Goal: Task Accomplishment & Management: Complete application form

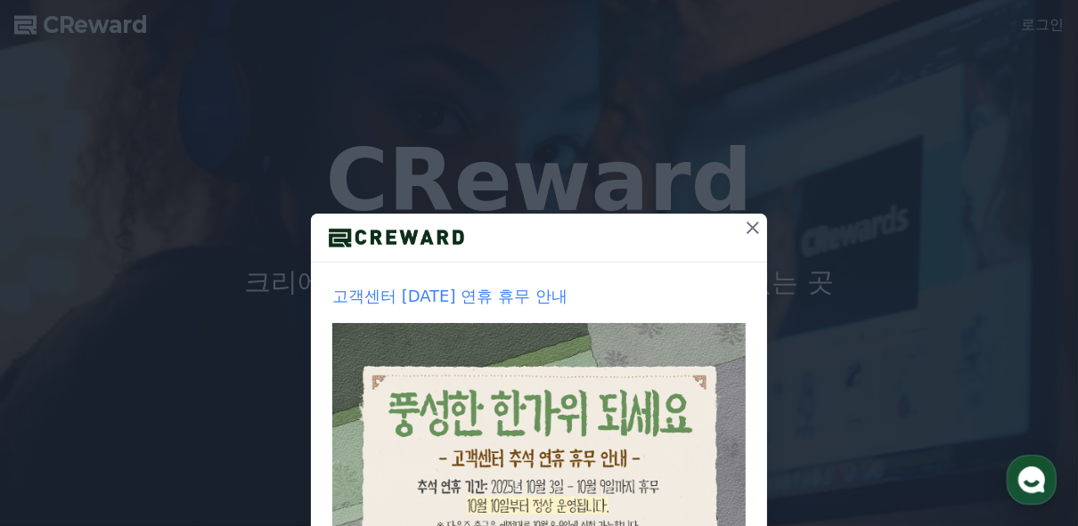
click at [747, 220] on icon at bounding box center [752, 227] width 21 height 21
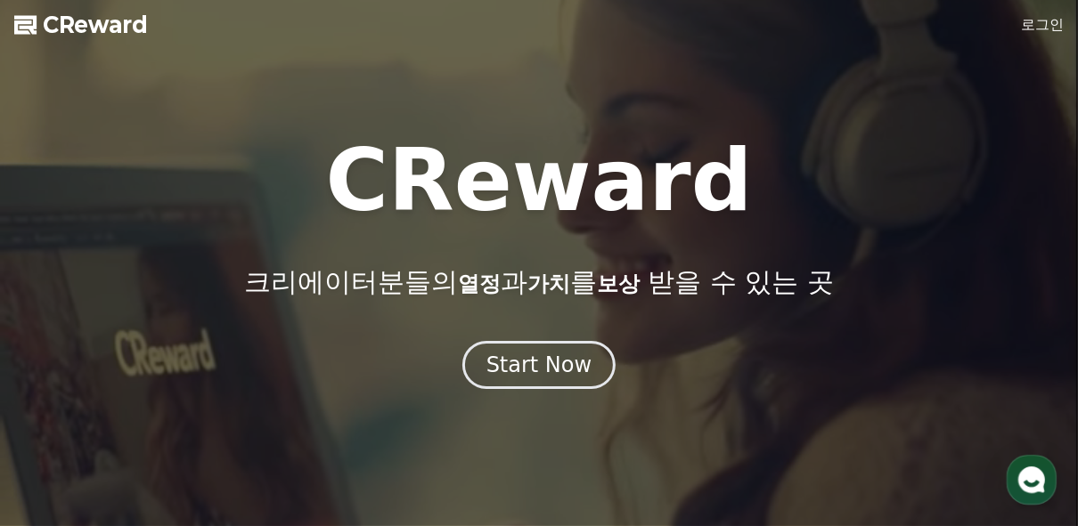
click at [1038, 20] on link "로그인" at bounding box center [1042, 24] width 43 height 21
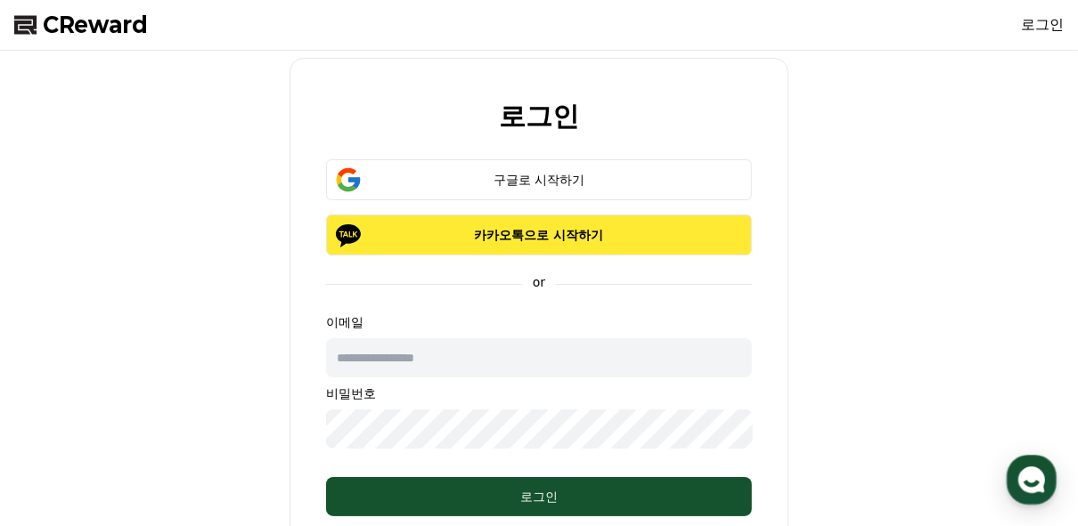
click at [531, 230] on p "카카오톡으로 시작하기" at bounding box center [539, 235] width 374 height 18
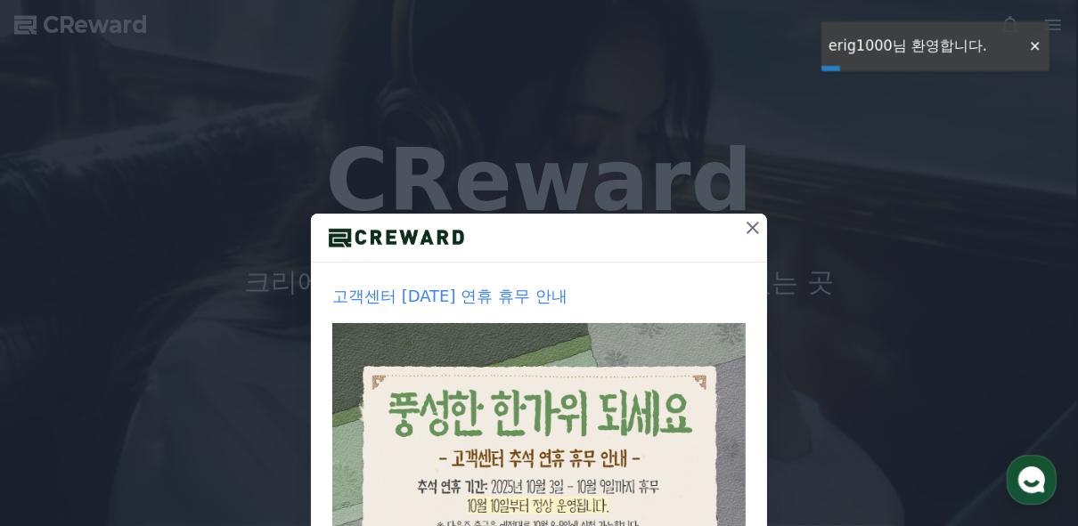
click at [742, 227] on icon at bounding box center [752, 227] width 21 height 21
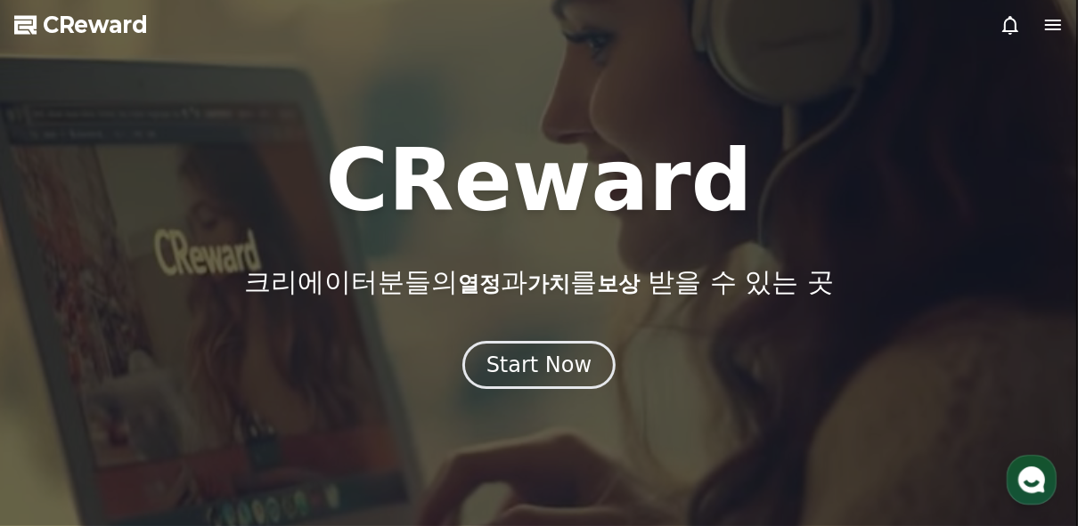
click at [1054, 26] on icon at bounding box center [1052, 24] width 21 height 21
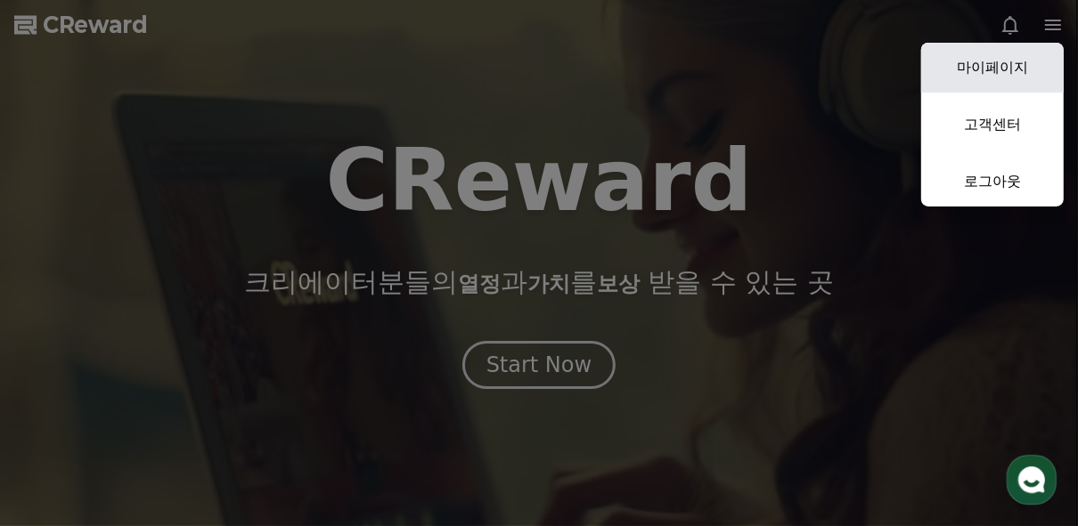
click at [974, 69] on link "마이페이지" at bounding box center [992, 68] width 142 height 50
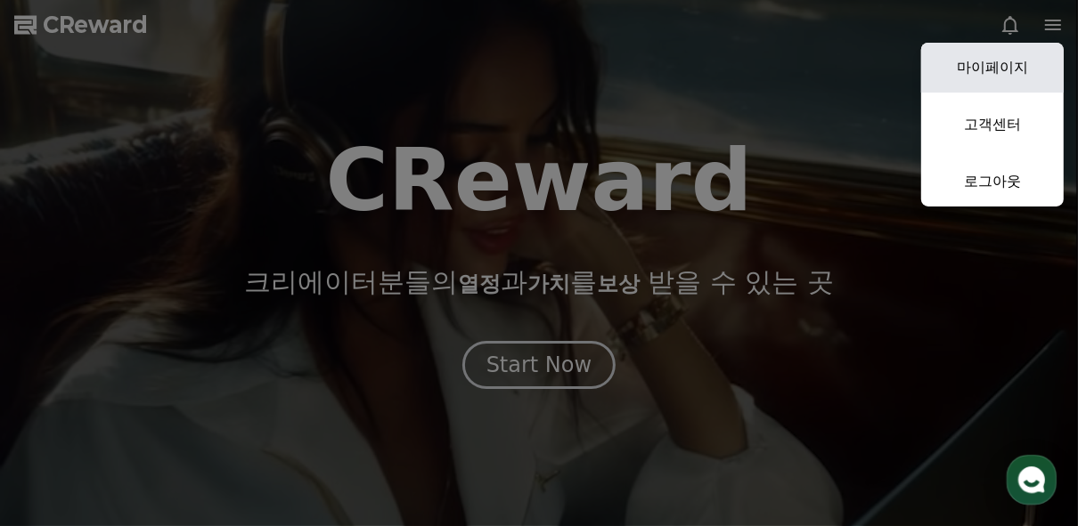
select select "**********"
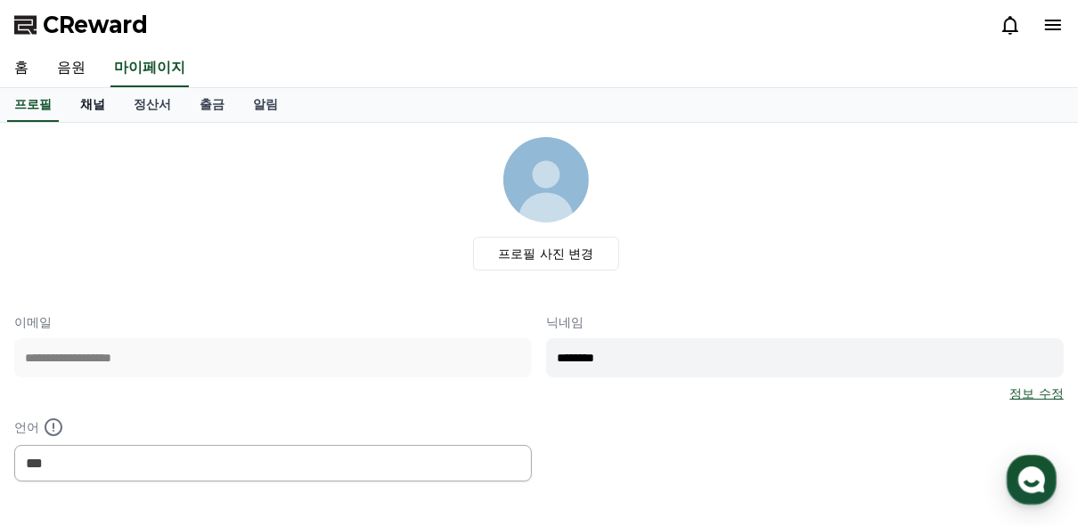
click at [102, 104] on link "채널" at bounding box center [92, 105] width 53 height 34
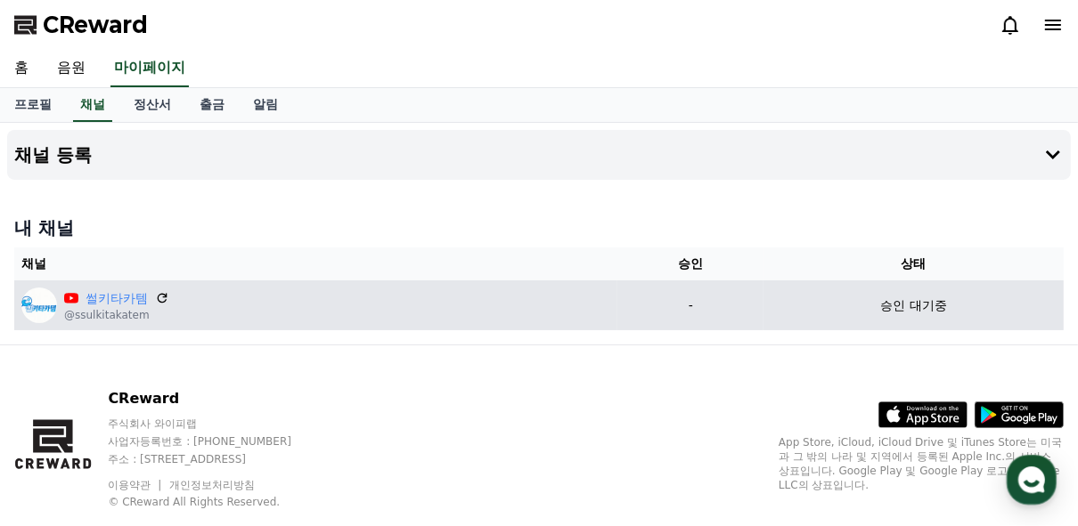
click at [82, 303] on div "썰키타카템" at bounding box center [116, 298] width 105 height 19
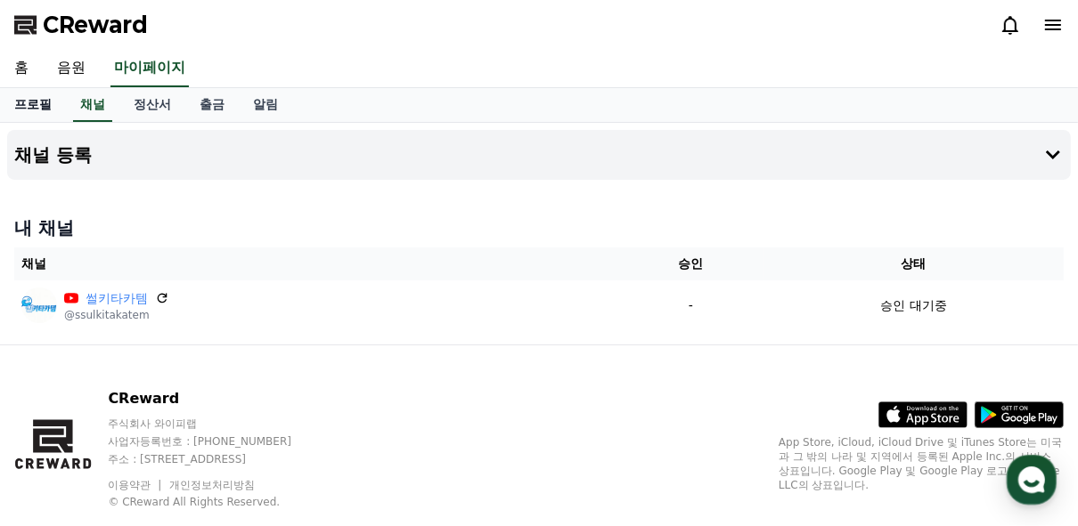
click at [34, 101] on link "프로필" at bounding box center [33, 105] width 66 height 34
select select "**********"
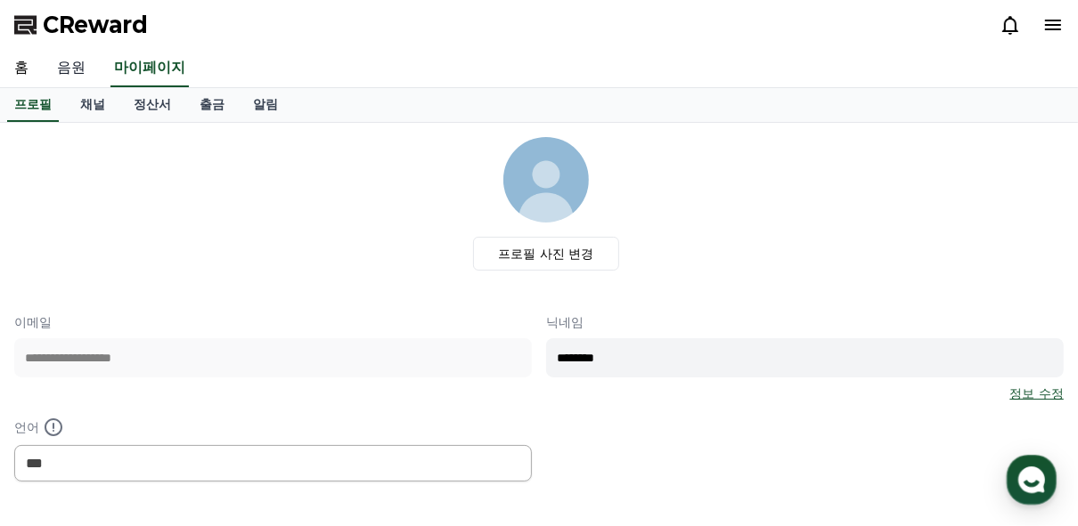
click at [71, 77] on link "음원" at bounding box center [71, 68] width 57 height 37
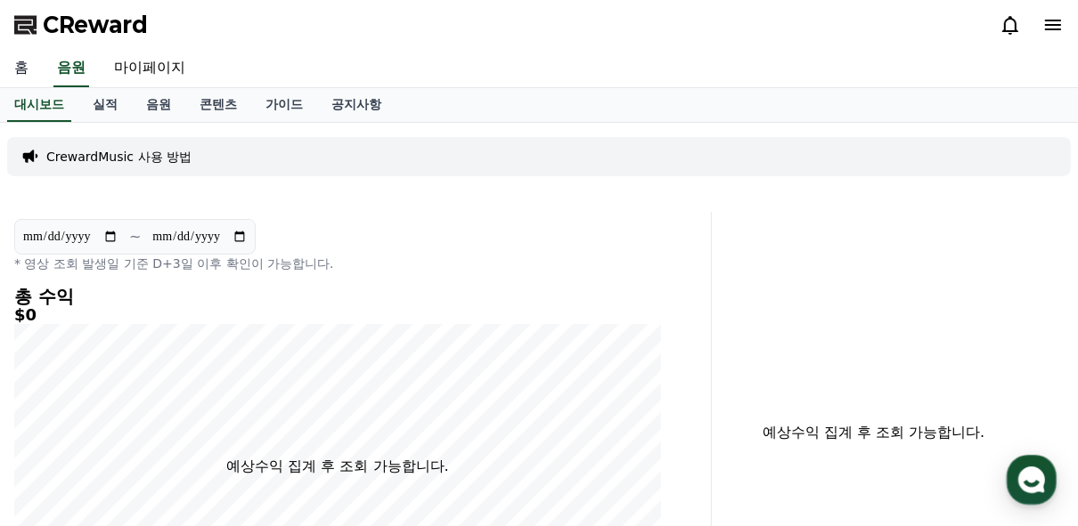
click at [37, 75] on link "홈" at bounding box center [21, 68] width 43 height 37
click at [29, 62] on link "홈" at bounding box center [21, 68] width 43 height 37
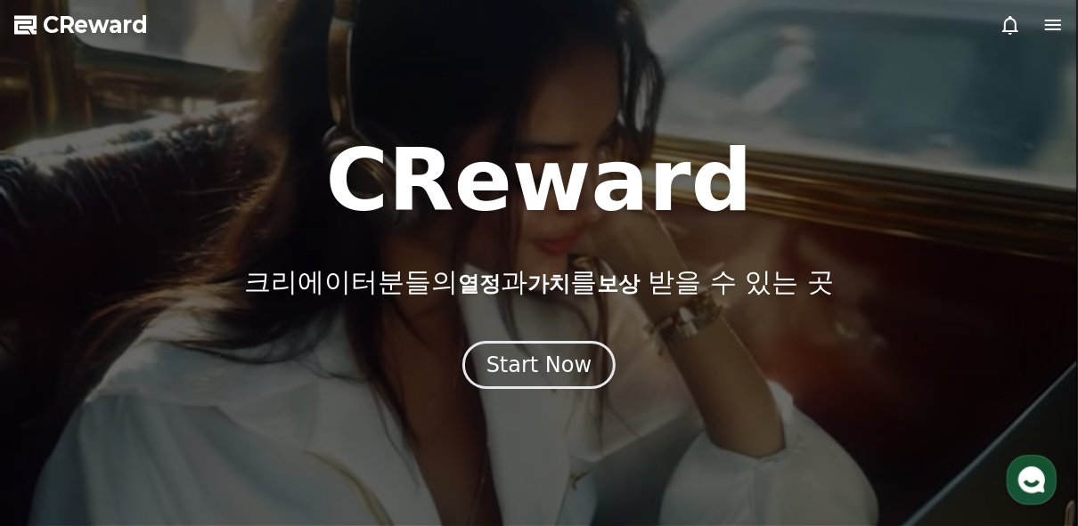
click at [1055, 26] on icon at bounding box center [1052, 24] width 21 height 21
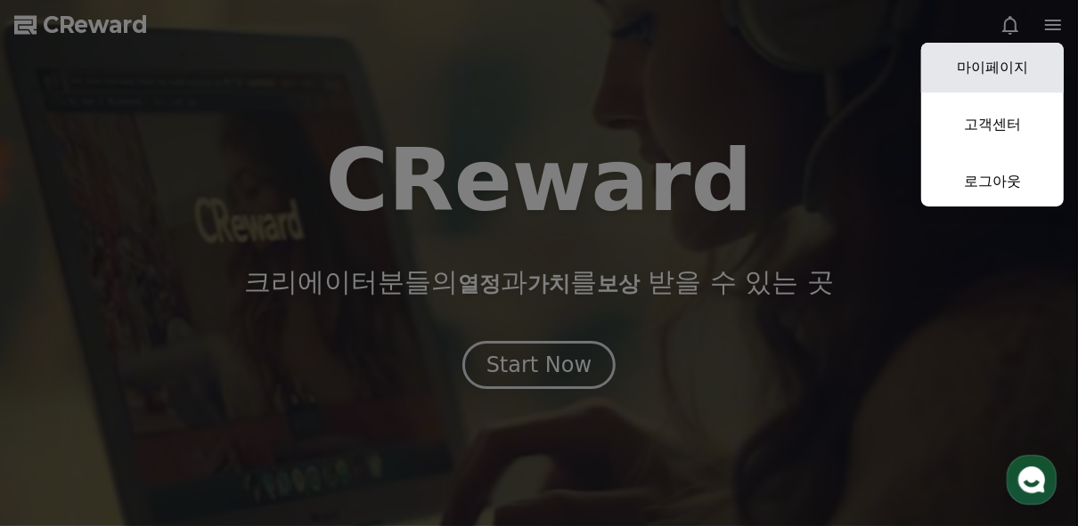
click at [1005, 61] on link "마이페이지" at bounding box center [992, 68] width 142 height 50
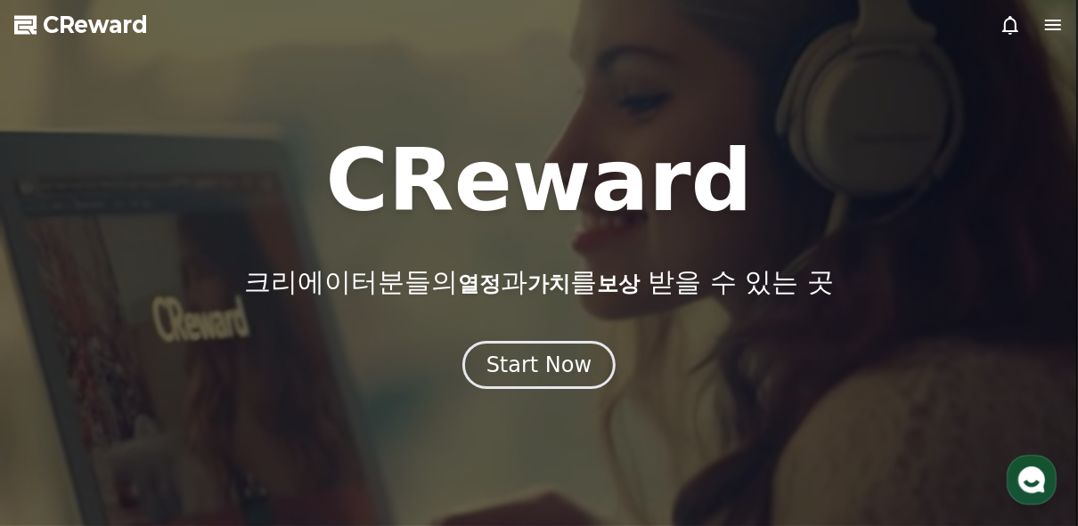
select select "**********"
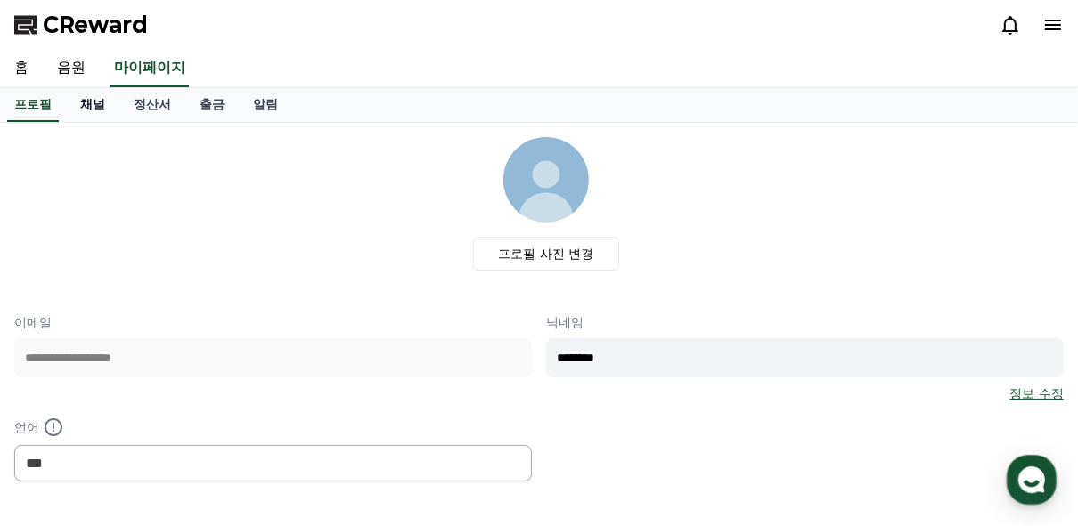
click at [98, 102] on link "채널" at bounding box center [92, 105] width 53 height 34
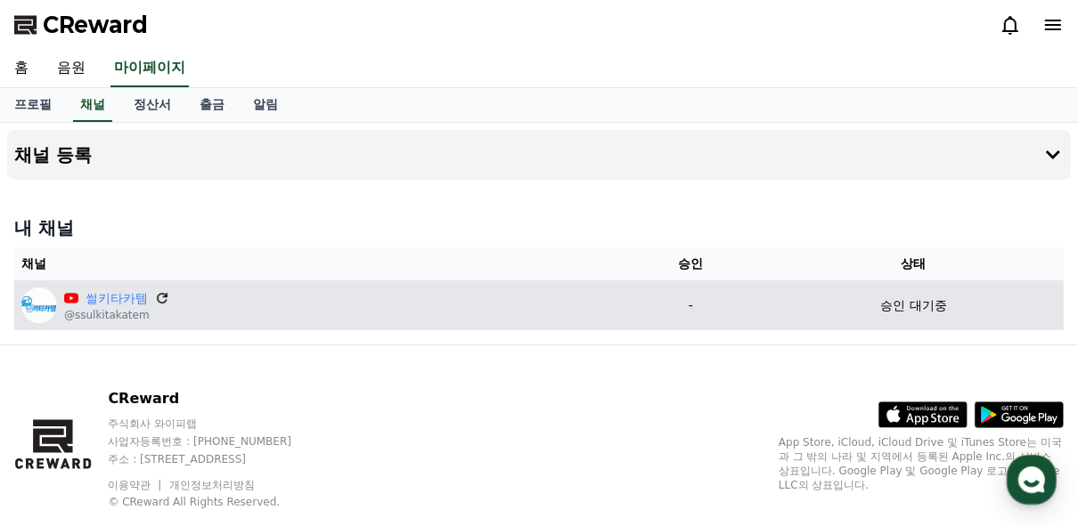
click at [163, 297] on icon at bounding box center [162, 298] width 11 height 11
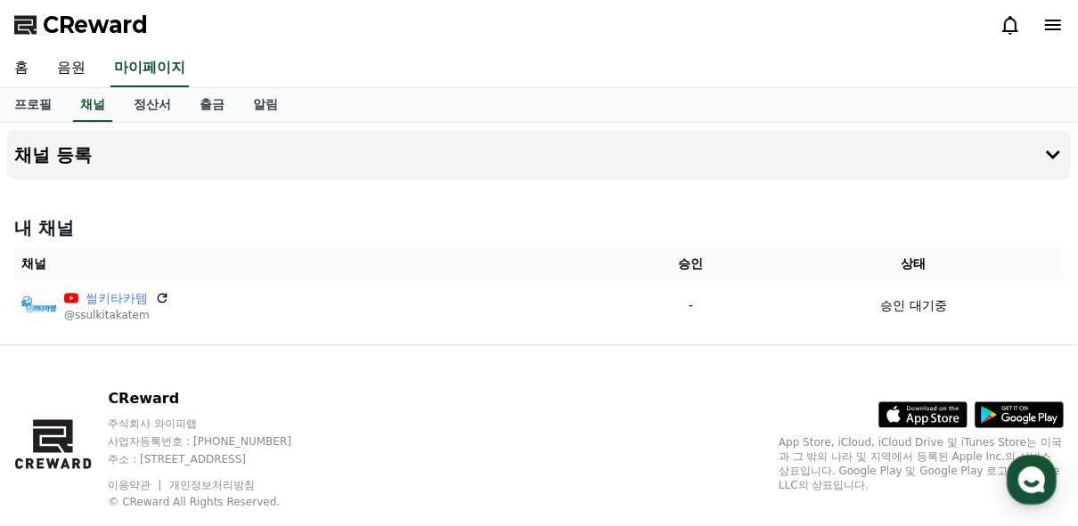
drag, startPoint x: 96, startPoint y: 306, endPoint x: 158, endPoint y: 336, distance: 68.1
click at [158, 336] on div "내 채널 채널 승인 상태 썰키타카템 @ssulkitakatem - 승인 대기중" at bounding box center [538, 272] width 1063 height 129
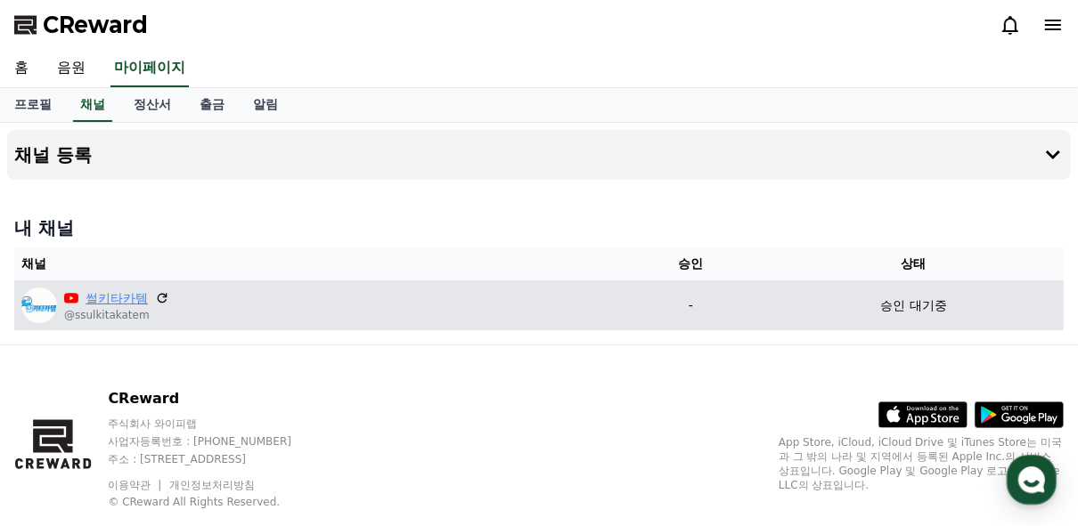
click at [125, 300] on link "썰키타카템" at bounding box center [116, 298] width 62 height 19
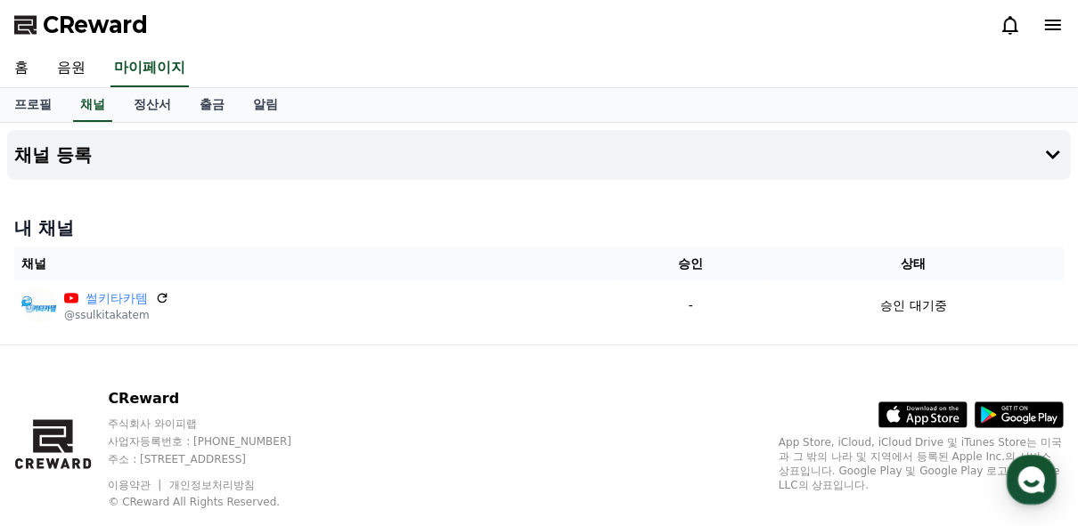
click at [1009, 28] on icon at bounding box center [1009, 24] width 21 height 21
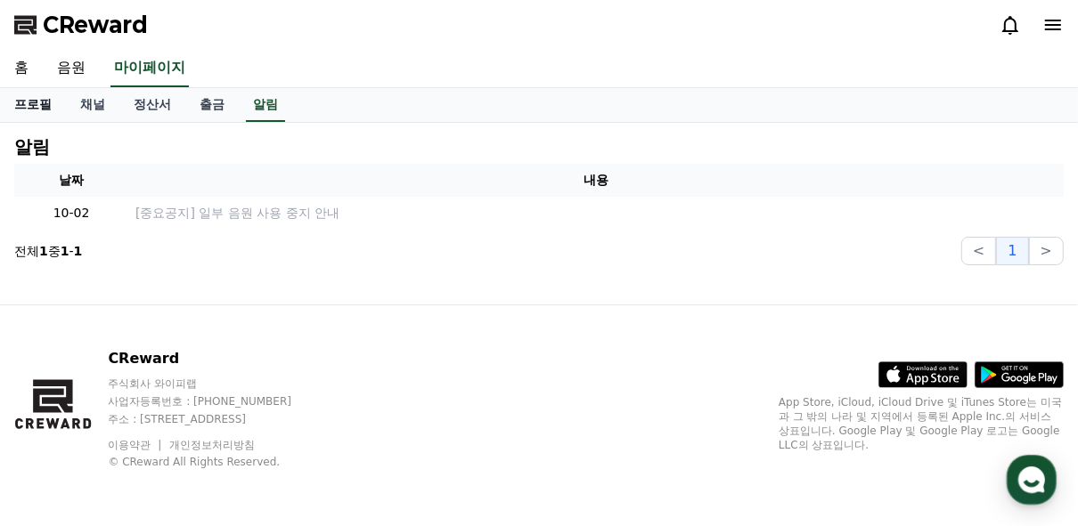
click at [44, 107] on link "프로필" at bounding box center [33, 105] width 66 height 34
select select "**********"
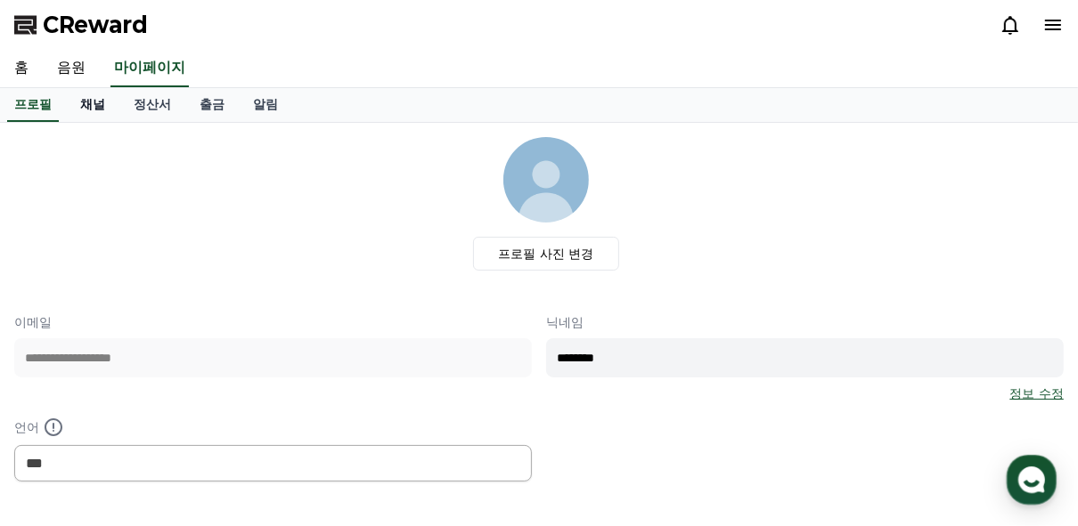
click at [93, 107] on link "채널" at bounding box center [92, 105] width 53 height 34
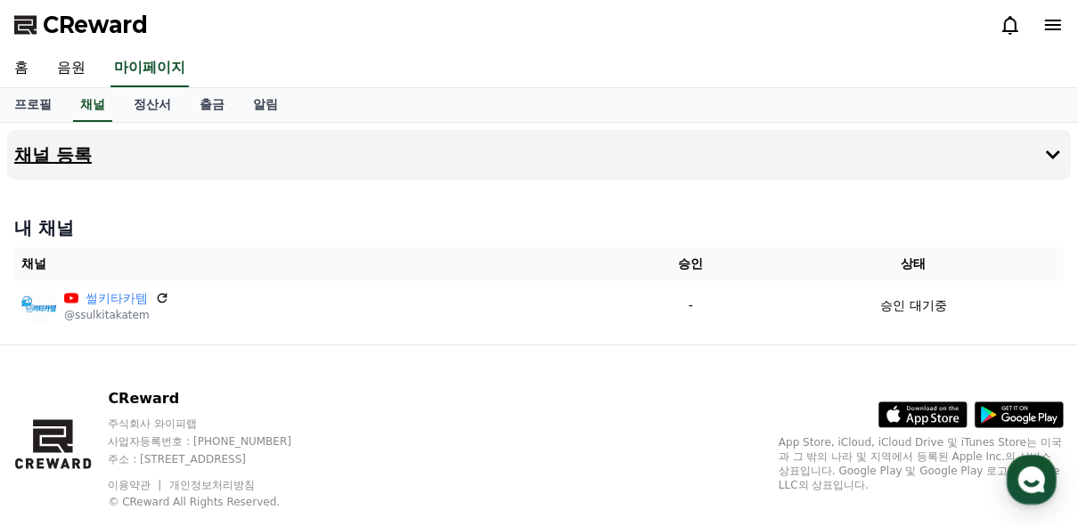
click at [77, 146] on h4 "채널 등록" at bounding box center [52, 155] width 77 height 20
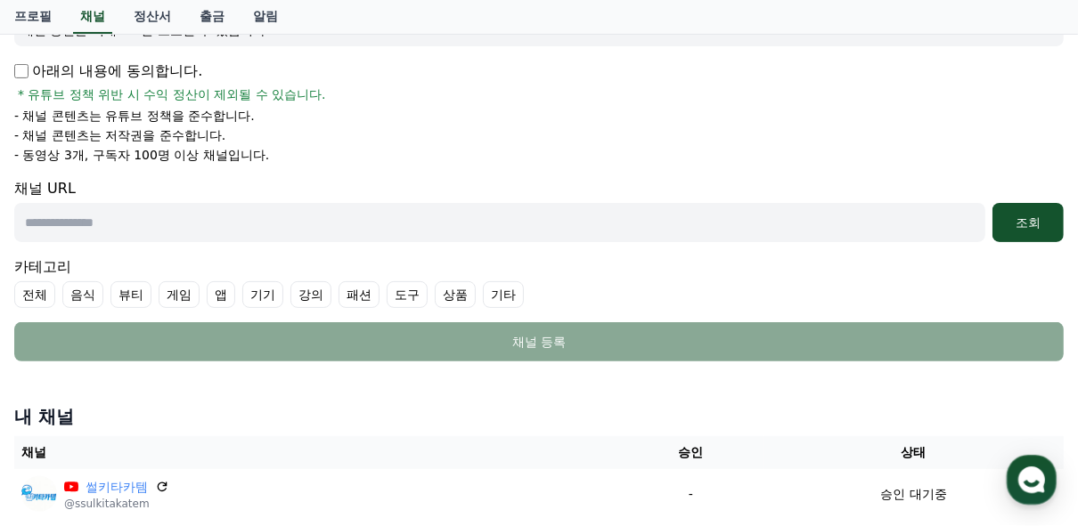
scroll to position [237, 0]
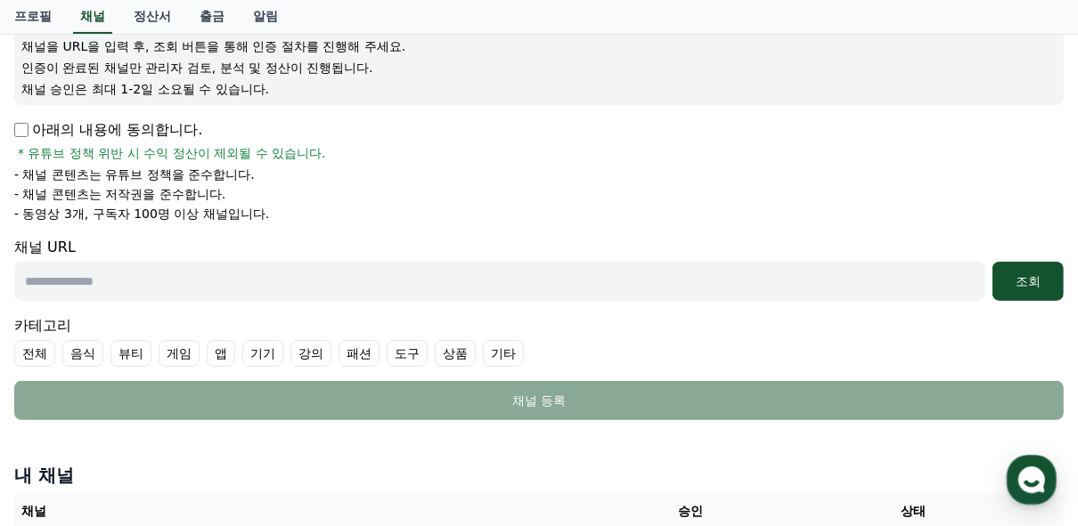
click at [305, 282] on input "text" at bounding box center [499, 281] width 971 height 39
paste input "**********"
type input "**********"
click at [435, 363] on li "상품" at bounding box center [455, 353] width 41 height 27
click at [438, 362] on label "상품" at bounding box center [455, 353] width 41 height 27
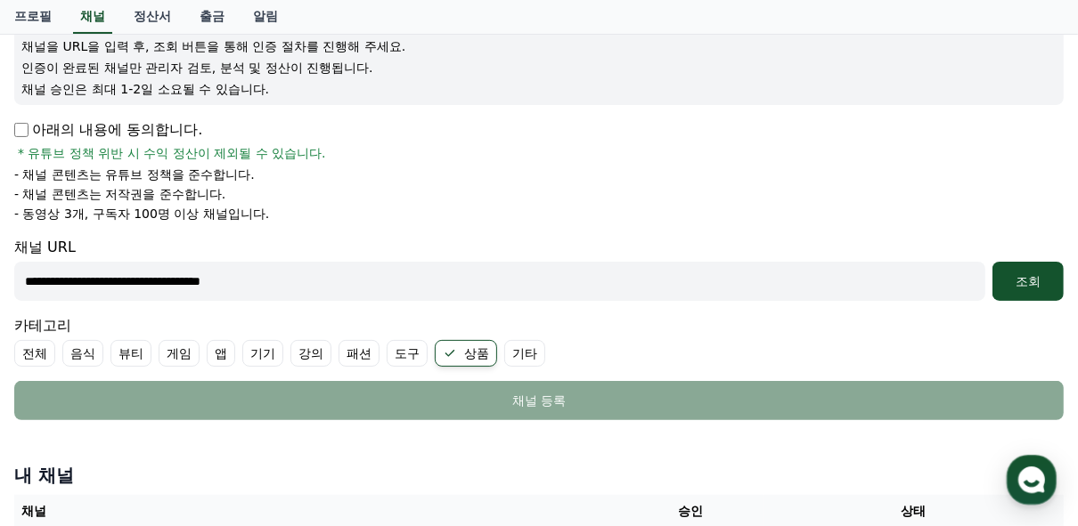
click at [118, 359] on label "뷰티" at bounding box center [130, 353] width 41 height 27
click at [383, 354] on label "패션" at bounding box center [380, 353] width 41 height 27
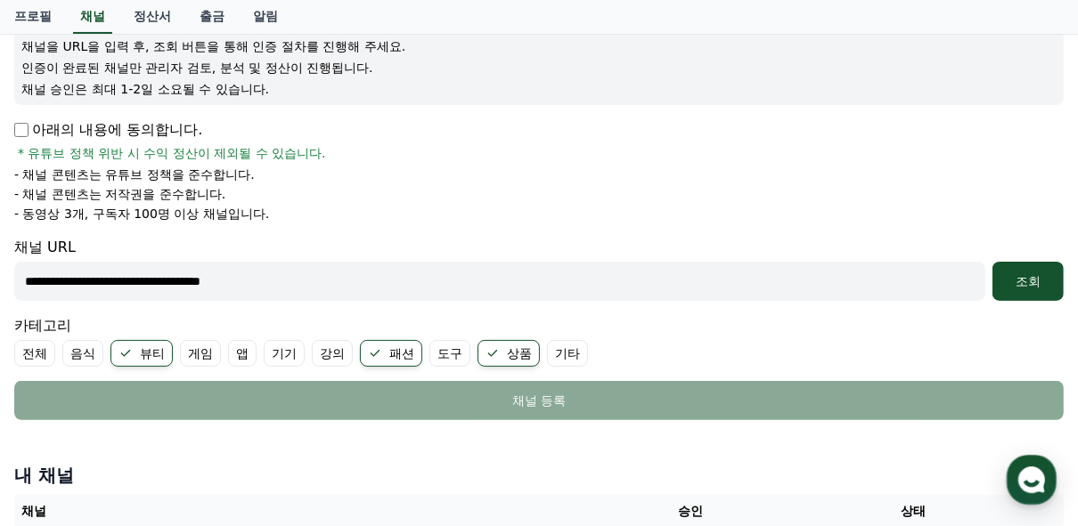
scroll to position [379, 0]
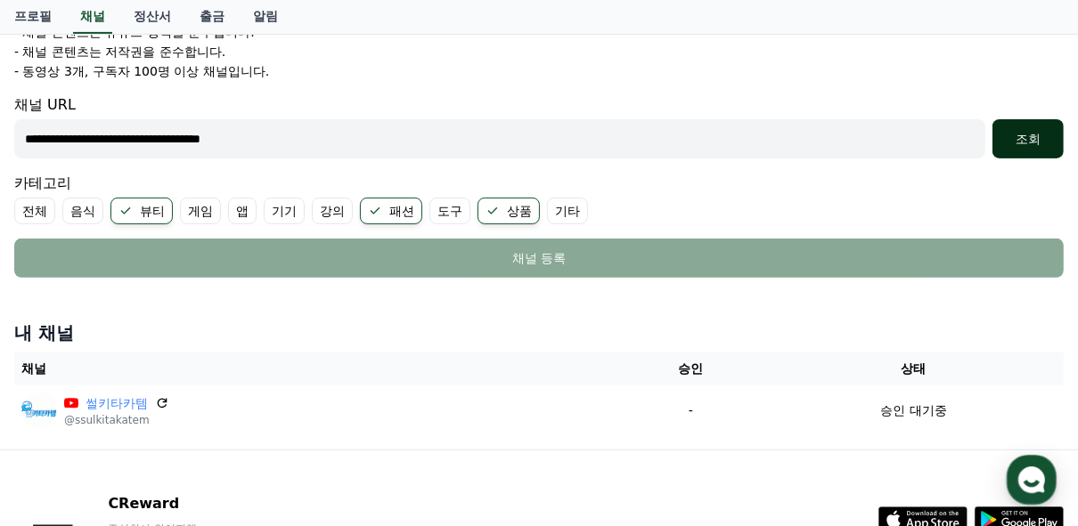
click at [1030, 130] on div "조회" at bounding box center [1027, 139] width 57 height 18
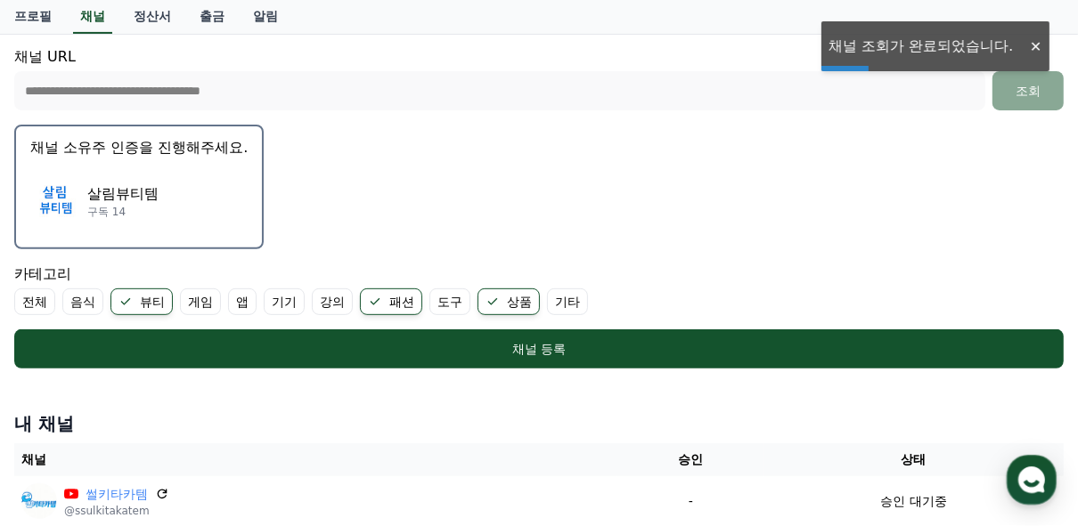
scroll to position [451, 0]
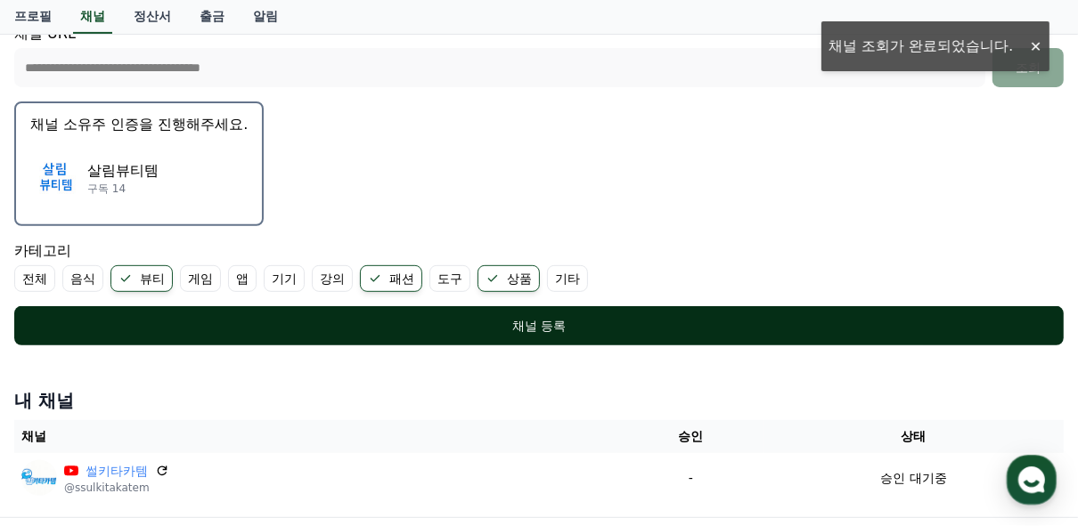
click at [688, 319] on div "채널 등록" at bounding box center [539, 326] width 978 height 18
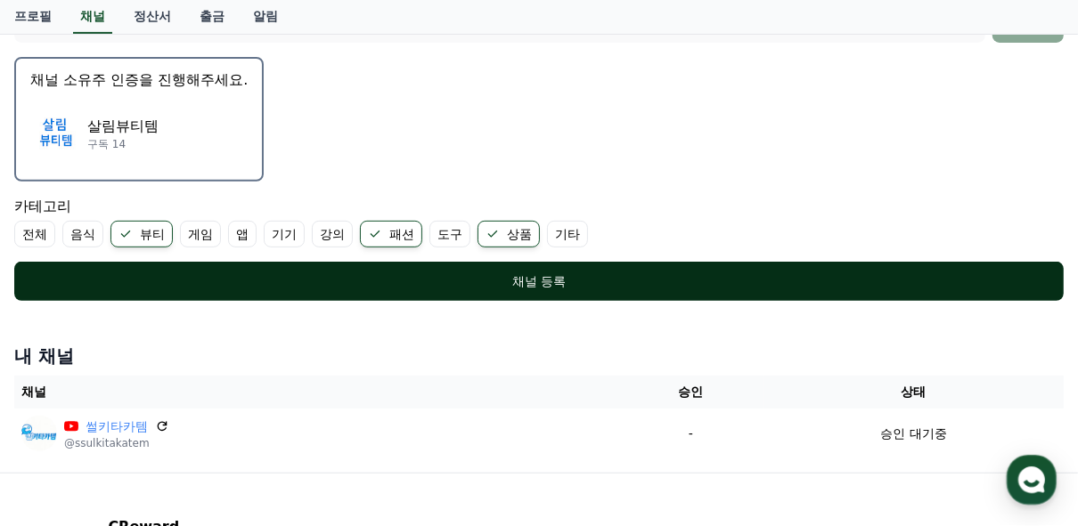
scroll to position [447, 0]
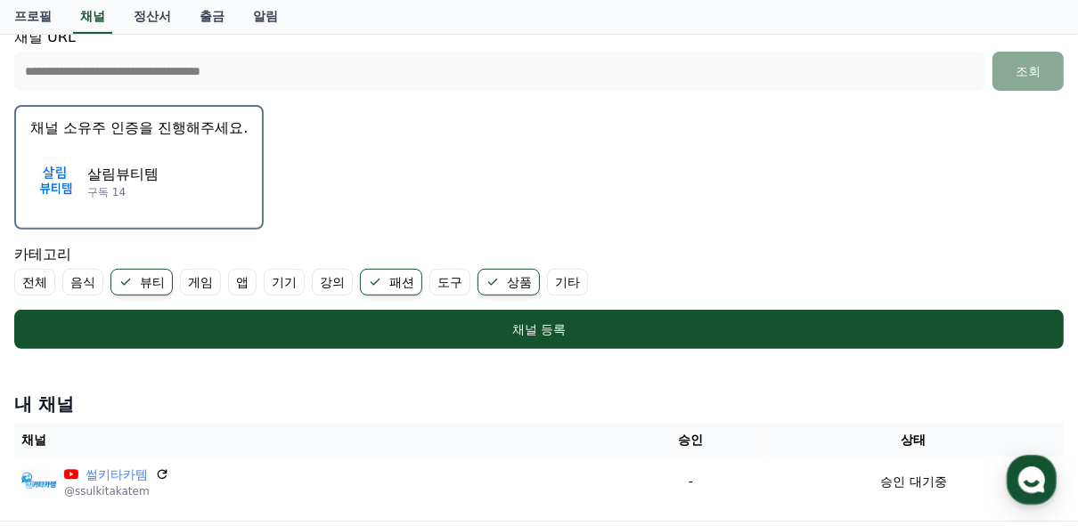
click at [207, 187] on div "살림뷰티템 구독 14" at bounding box center [138, 181] width 217 height 71
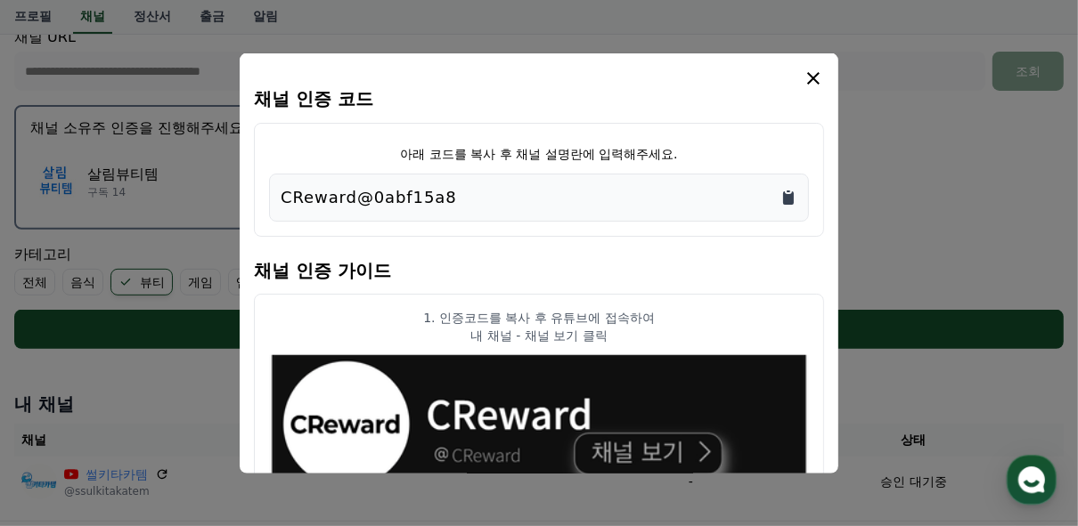
click at [794, 193] on icon "Copy to clipboard" at bounding box center [788, 197] width 18 height 18
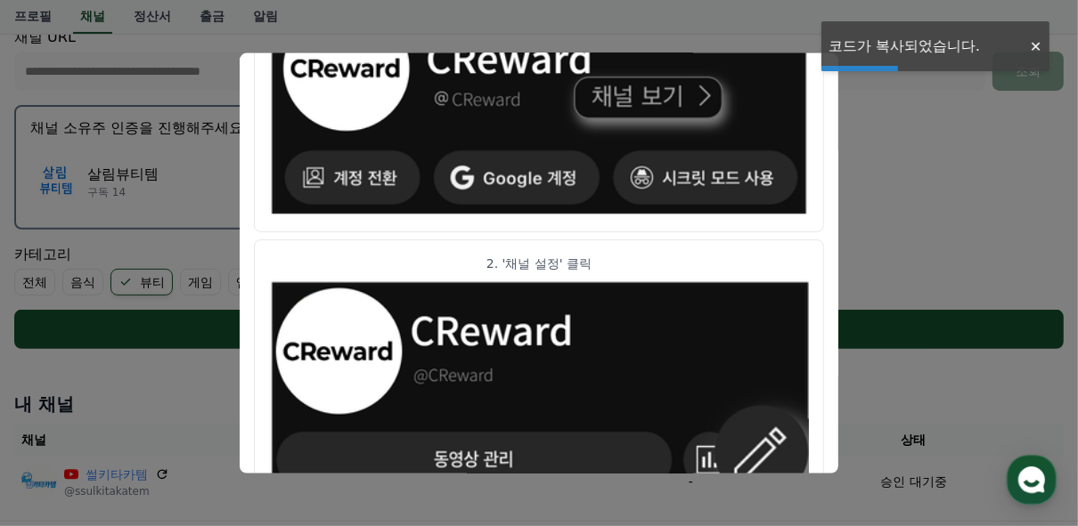
scroll to position [641, 0]
